Goal: Information Seeking & Learning: Learn about a topic

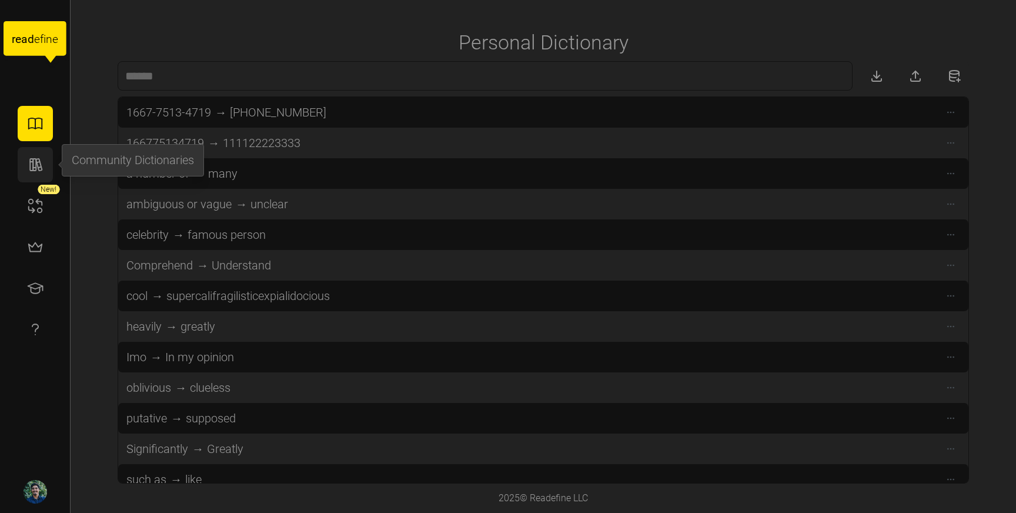
click at [31, 169] on icon "button" at bounding box center [35, 165] width 18 height 18
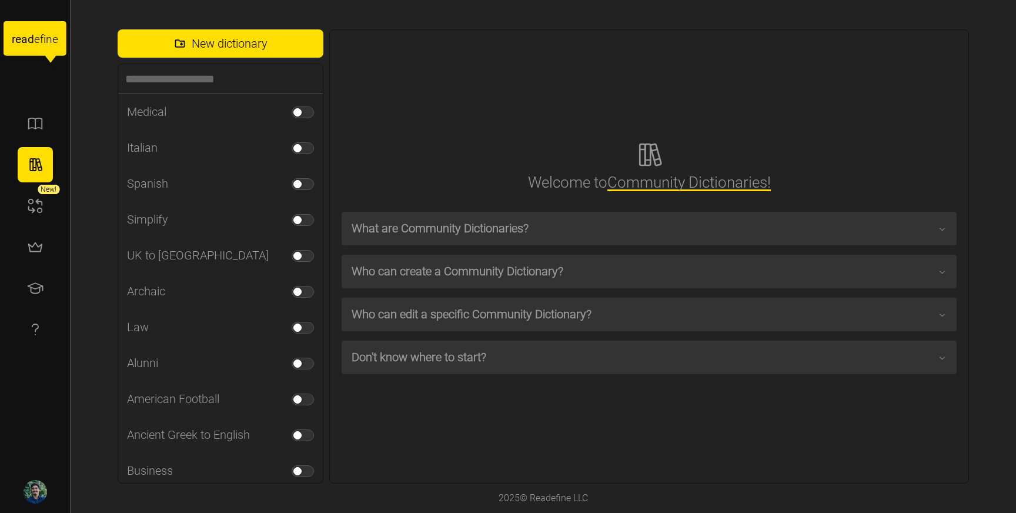
scroll to position [723, 0]
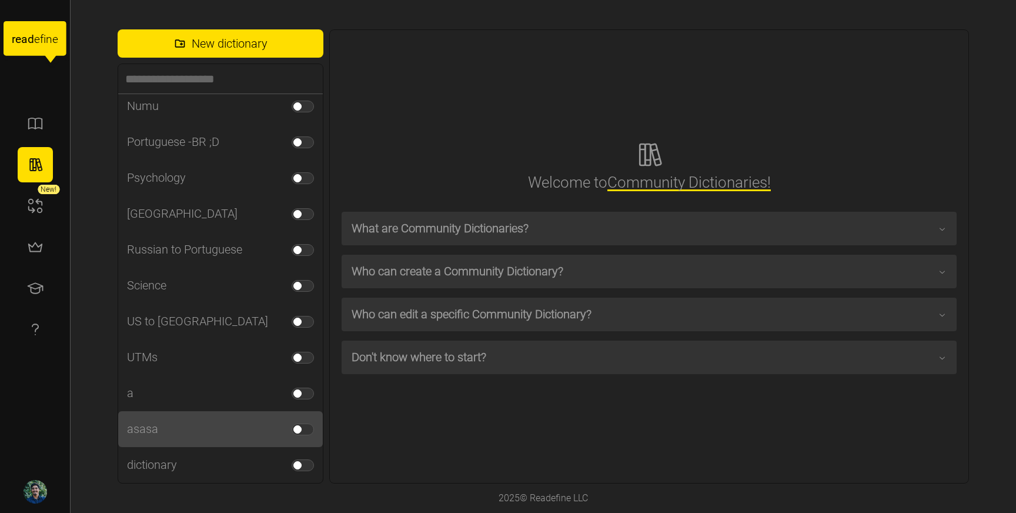
click at [165, 440] on div "asasa" at bounding box center [220, 429] width 205 height 36
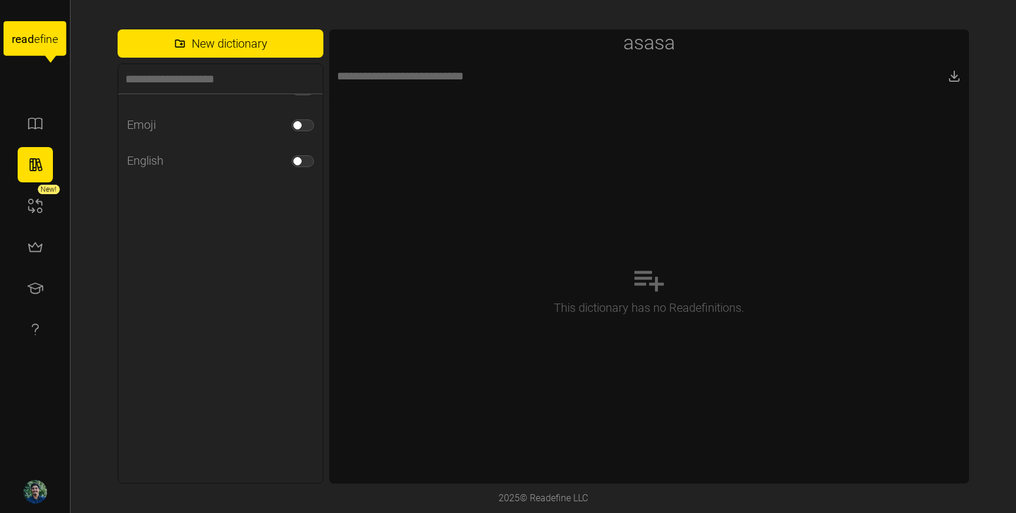
scroll to position [723, 0]
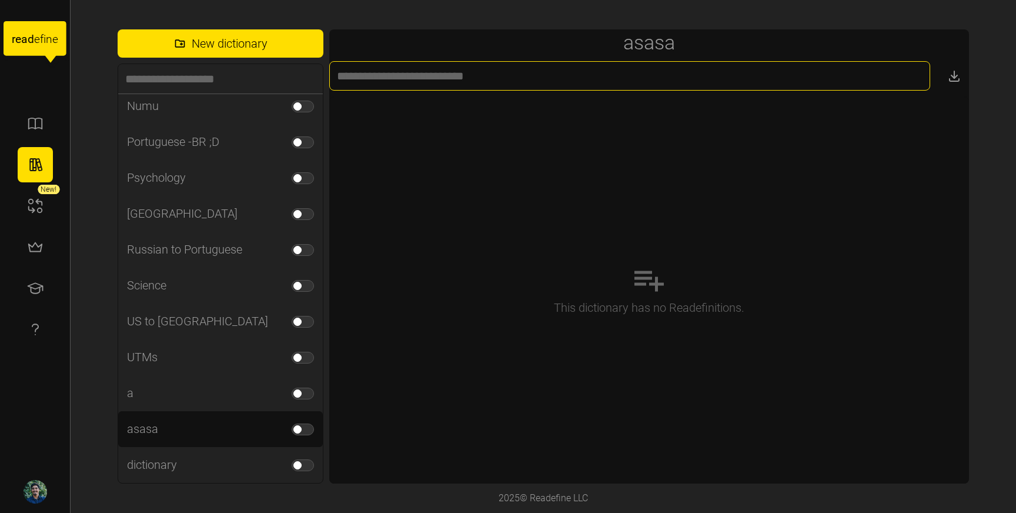
click at [399, 70] on input at bounding box center [629, 75] width 600 height 29
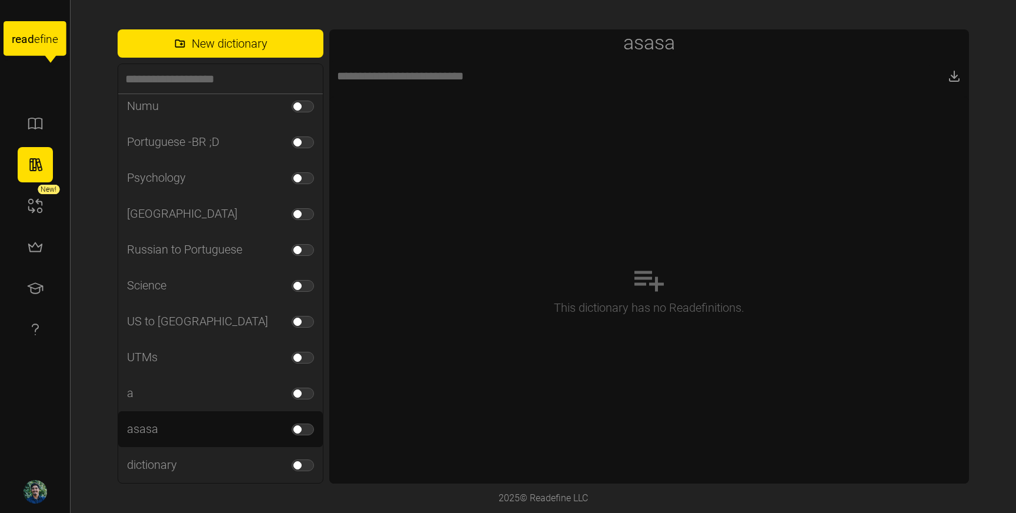
click at [683, 182] on div "This dictionary has no Readefinitions." at bounding box center [648, 289] width 639 height 387
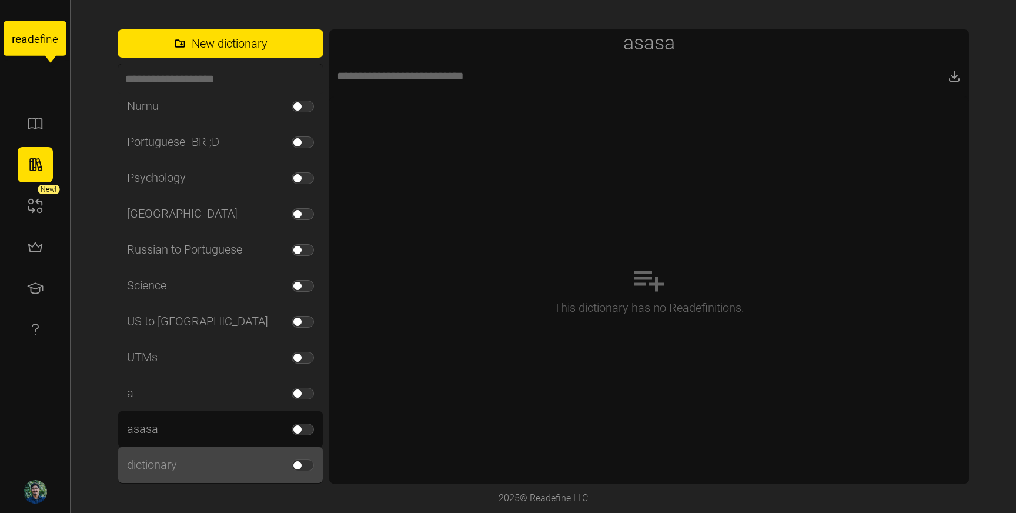
click at [215, 476] on div "dictionary" at bounding box center [220, 465] width 205 height 36
